Goal: Find specific page/section: Find specific page/section

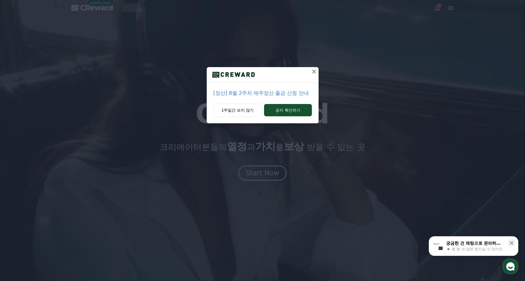
drag, startPoint x: 313, startPoint y: 71, endPoint x: 301, endPoint y: 71, distance: 11.8
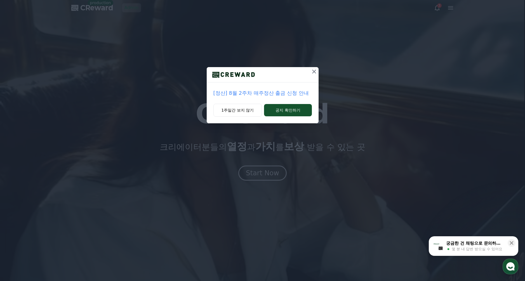
click at [313, 71] on icon at bounding box center [314, 71] width 7 height 7
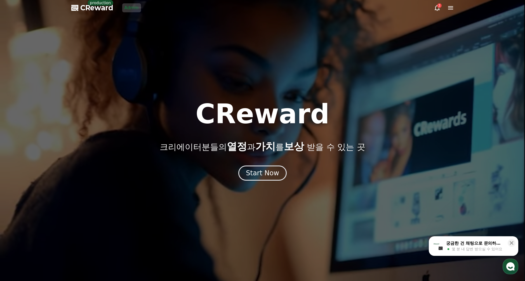
click at [143, 13] on div at bounding box center [262, 140] width 525 height 281
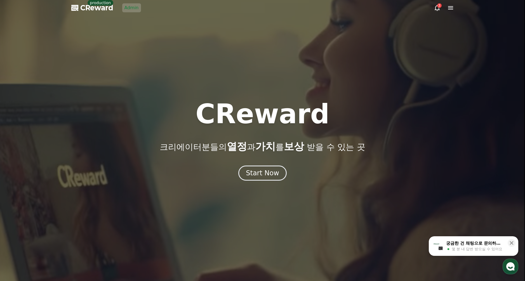
click at [131, 8] on link "Admin" at bounding box center [131, 7] width 19 height 9
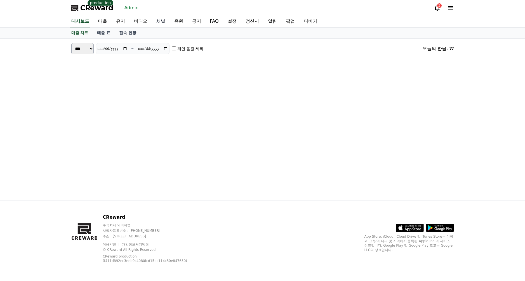
click at [153, 22] on link "채널" at bounding box center [161, 22] width 18 height 12
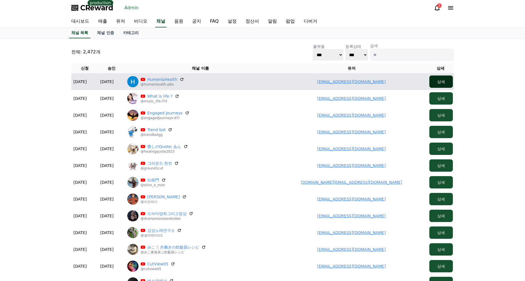
click at [447, 83] on button "상세" at bounding box center [442, 82] width 24 height 12
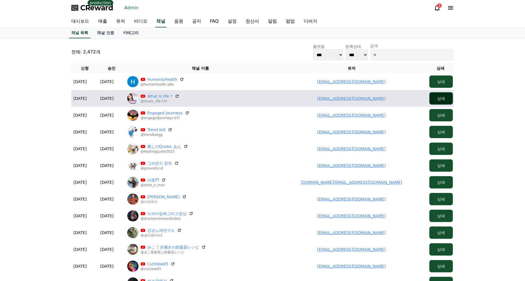
click at [447, 98] on button "상세" at bounding box center [442, 98] width 24 height 12
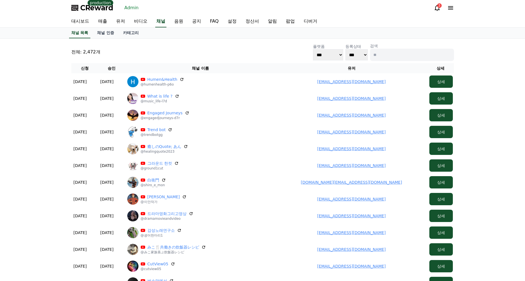
click at [199, 57] on div "전체: 2,472개 플랫폼 *** ***** **** 등록상태 *** *** 검색" at bounding box center [262, 52] width 383 height 18
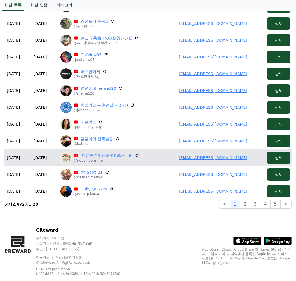
scroll to position [222, 0]
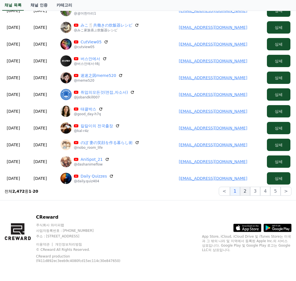
click at [250, 193] on button "2" at bounding box center [255, 191] width 10 height 9
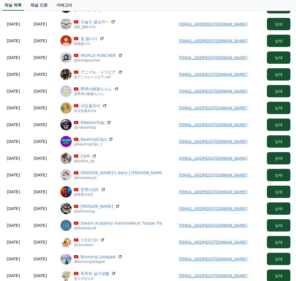
scroll to position [0, 0]
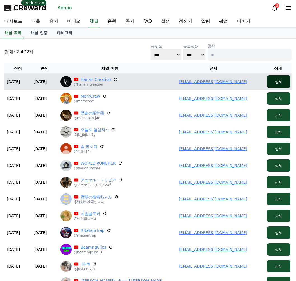
click at [271, 79] on button "상세" at bounding box center [279, 82] width 24 height 12
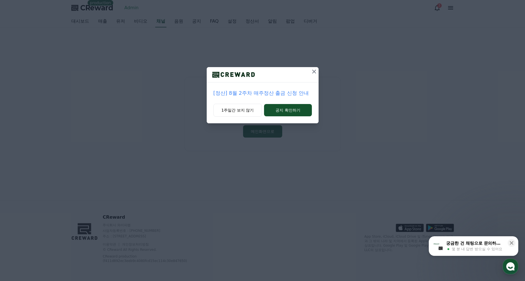
click at [315, 73] on icon at bounding box center [314, 71] width 7 height 7
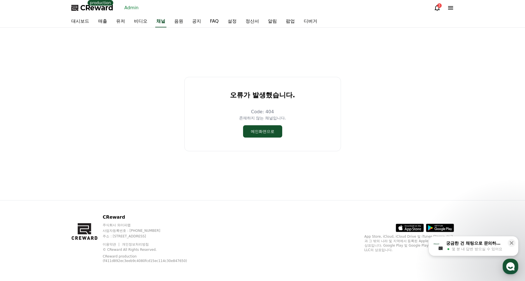
click at [360, 74] on div "오류가 발생했습니다. Code: 404 존재하지 않는 채널입니다. 메인화면으로" at bounding box center [262, 114] width 387 height 168
click at [366, 80] on div "오류가 발생했습니다. Code: 404 존재하지 않는 채널입니다. 메인화면으로" at bounding box center [262, 114] width 387 height 168
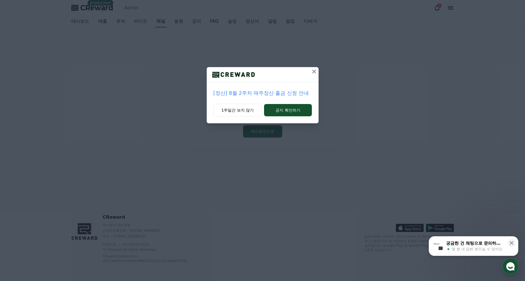
drag, startPoint x: 316, startPoint y: 70, endPoint x: 330, endPoint y: 79, distance: 16.8
click at [316, 70] on icon at bounding box center [314, 71] width 7 height 7
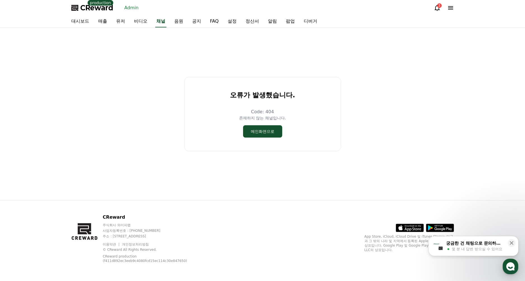
click at [348, 87] on div "오류가 발생했습니다. Code: 404 존재하지 않는 채널입니다. 메인화면으로" at bounding box center [262, 114] width 387 height 168
click at [149, 162] on div "오류가 발생했습니다. Code: 404 존재하지 않는 채널입니다. 메인화면으로" at bounding box center [262, 114] width 387 height 168
click at [461, 120] on div "오류가 발생했습니다. Code: 404 존재하지 않는 채널입니다. 메인화면으로" at bounding box center [262, 114] width 525 height 173
click at [483, 59] on div "오류가 발생했습니다. Code: 404 존재하지 않는 채널입니다. 메인화면으로" at bounding box center [262, 114] width 525 height 173
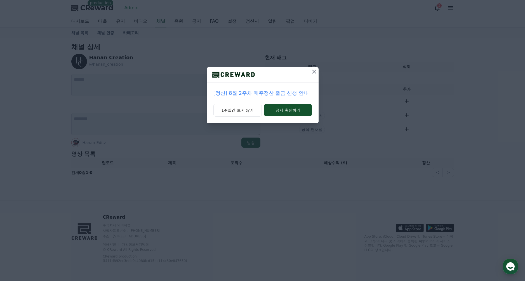
click at [315, 69] on icon at bounding box center [314, 71] width 7 height 7
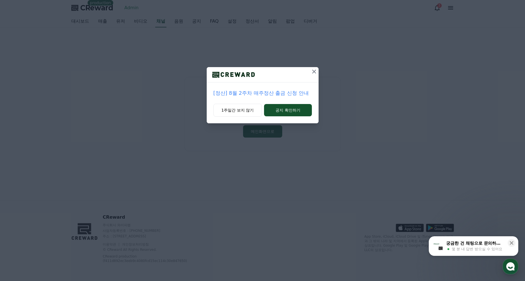
click at [313, 72] on icon at bounding box center [314, 72] width 4 height 4
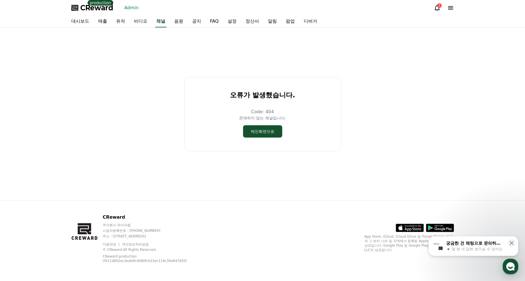
click at [345, 51] on div "오류가 발생했습니다. Code: 404 존재하지 않는 채널입니다. [GEOGRAPHIC_DATA]으로" at bounding box center [262, 114] width 387 height 168
